Goal: Transaction & Acquisition: Book appointment/travel/reservation

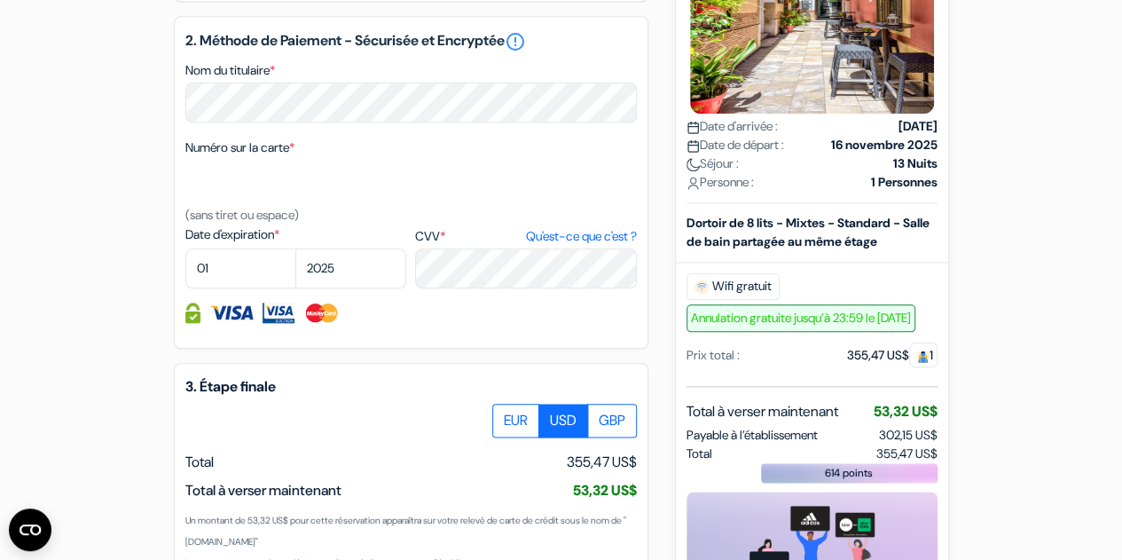
scroll to position [901, 0]
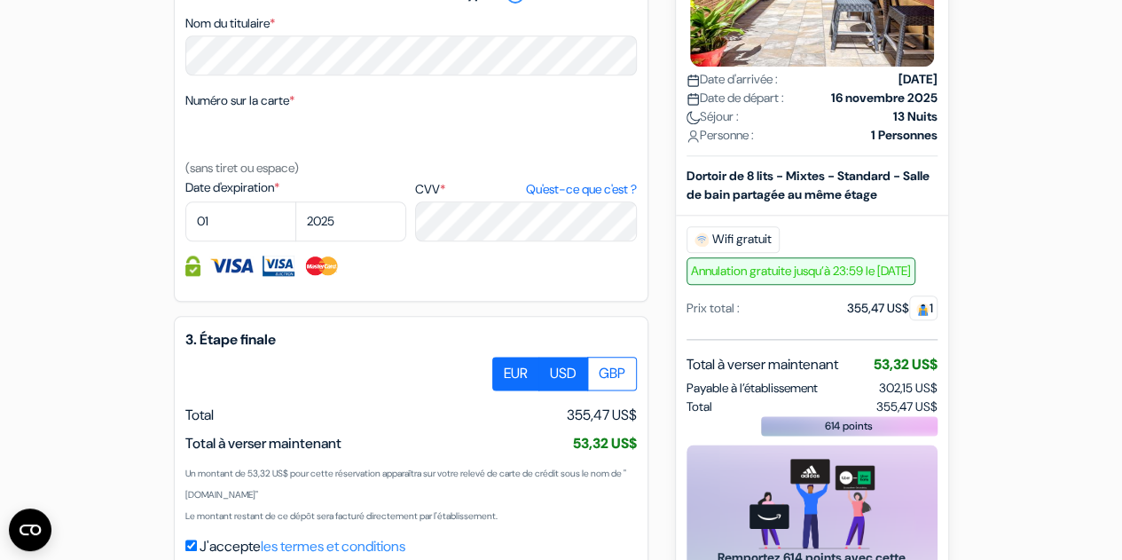
click at [515, 388] on label "EUR" at bounding box center [515, 373] width 47 height 34
click at [505, 368] on input "EUR" at bounding box center [499, 362] width 12 height 12
radio input "true"
click at [565, 390] on label "USD" at bounding box center [563, 373] width 50 height 34
click at [505, 368] on input "USD" at bounding box center [499, 362] width 12 height 12
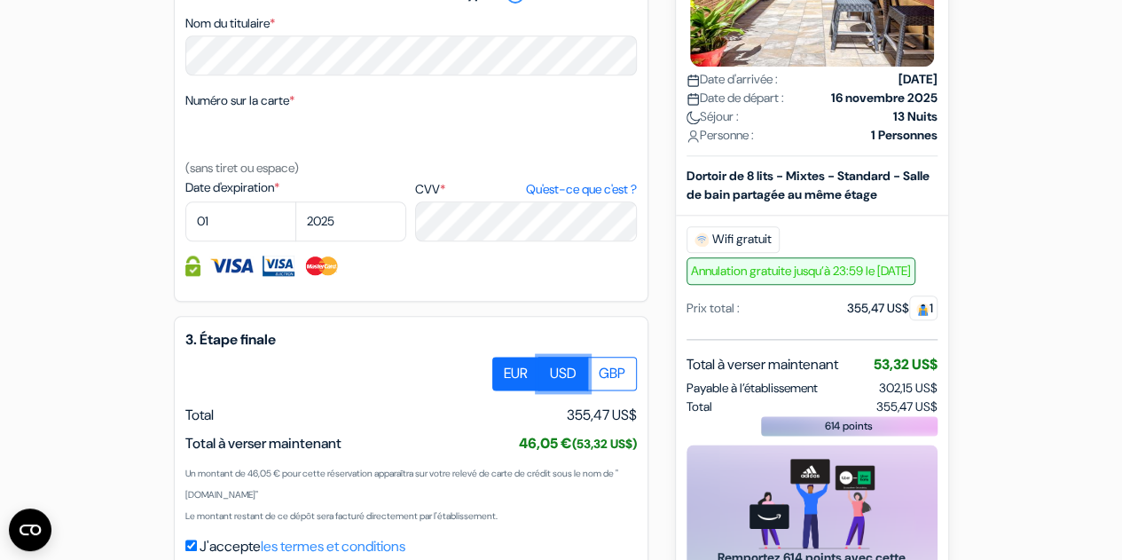
radio input "true"
click at [519, 390] on label "EUR" at bounding box center [515, 373] width 47 height 34
click at [505, 368] on input "EUR" at bounding box center [499, 362] width 12 height 12
radio input "true"
click at [572, 390] on label "USD" at bounding box center [563, 373] width 50 height 34
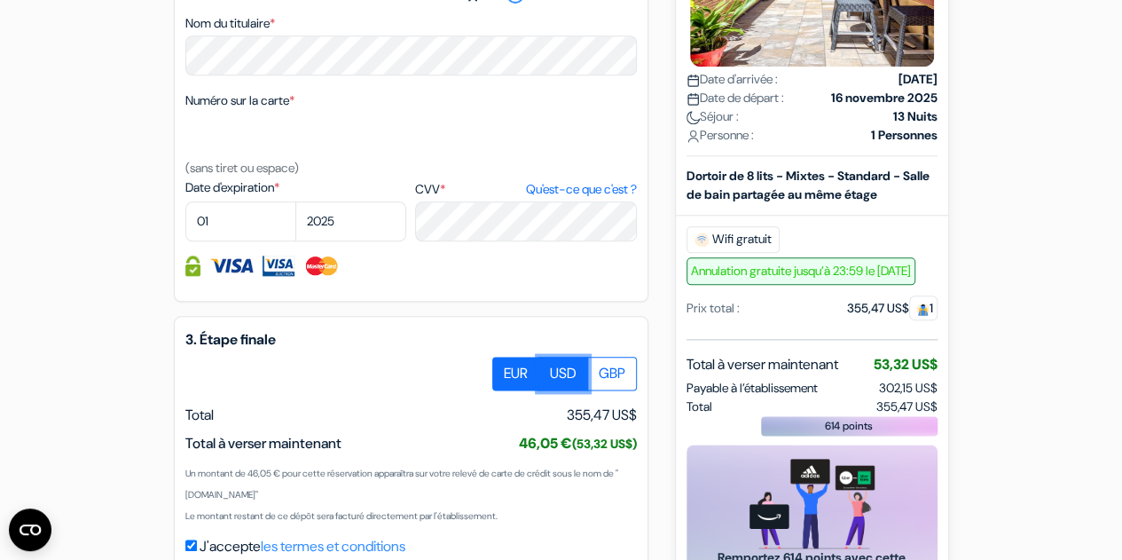
click at [505, 368] on input "USD" at bounding box center [499, 362] width 12 height 12
radio input "true"
